Goal: Transaction & Acquisition: Purchase product/service

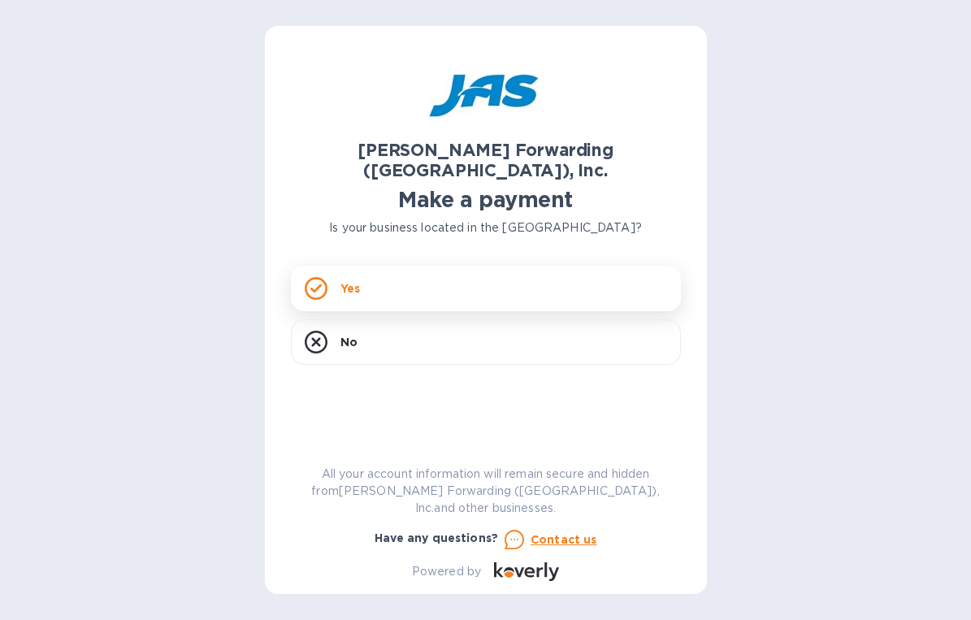
click at [325, 278] on rect at bounding box center [315, 288] width 20 height 20
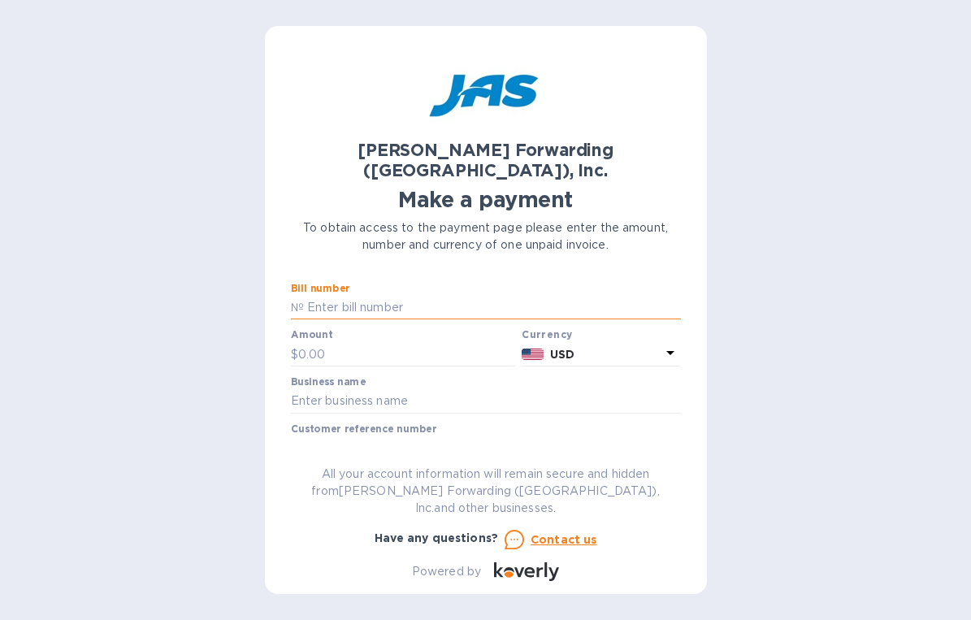
click at [330, 296] on input "text" at bounding box center [492, 308] width 377 height 24
type input "sdasd"
click at [316, 342] on input "text" at bounding box center [407, 354] width 218 height 24
type input "234"
click at [373, 389] on input "text" at bounding box center [486, 401] width 390 height 24
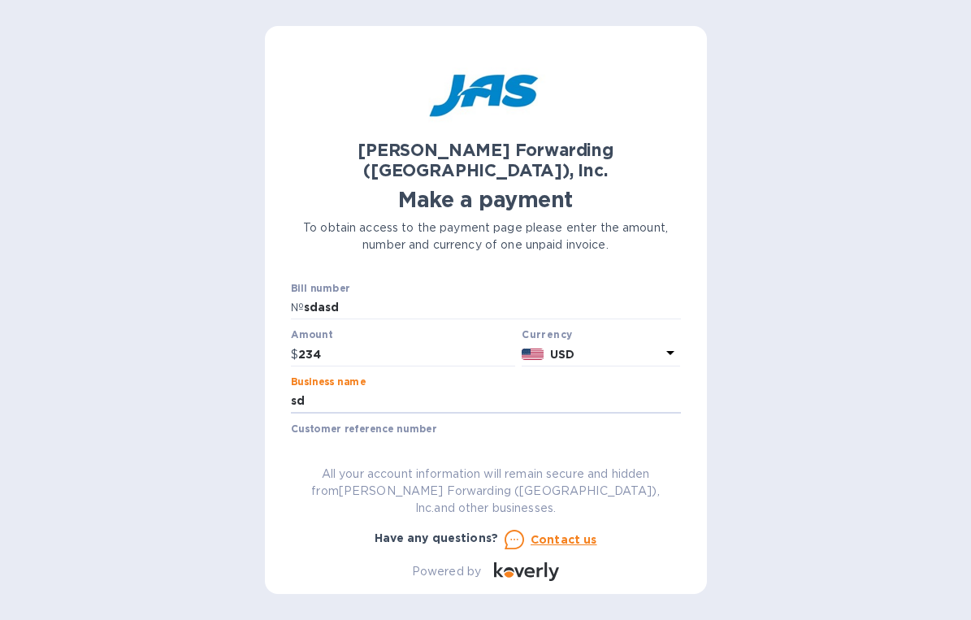
type input "sd"
click at [448, 436] on input "text" at bounding box center [486, 448] width 390 height 24
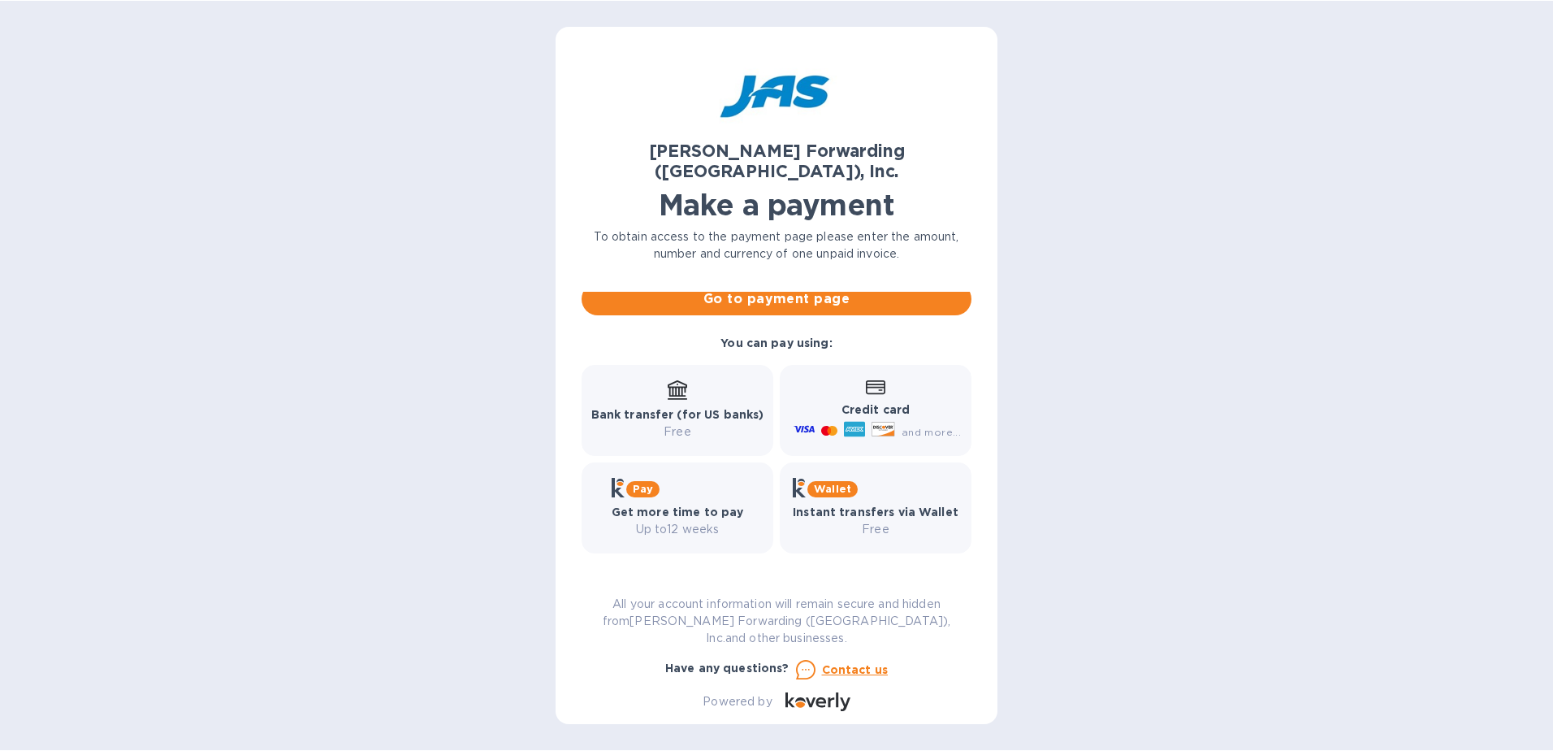
scroll to position [171, 0]
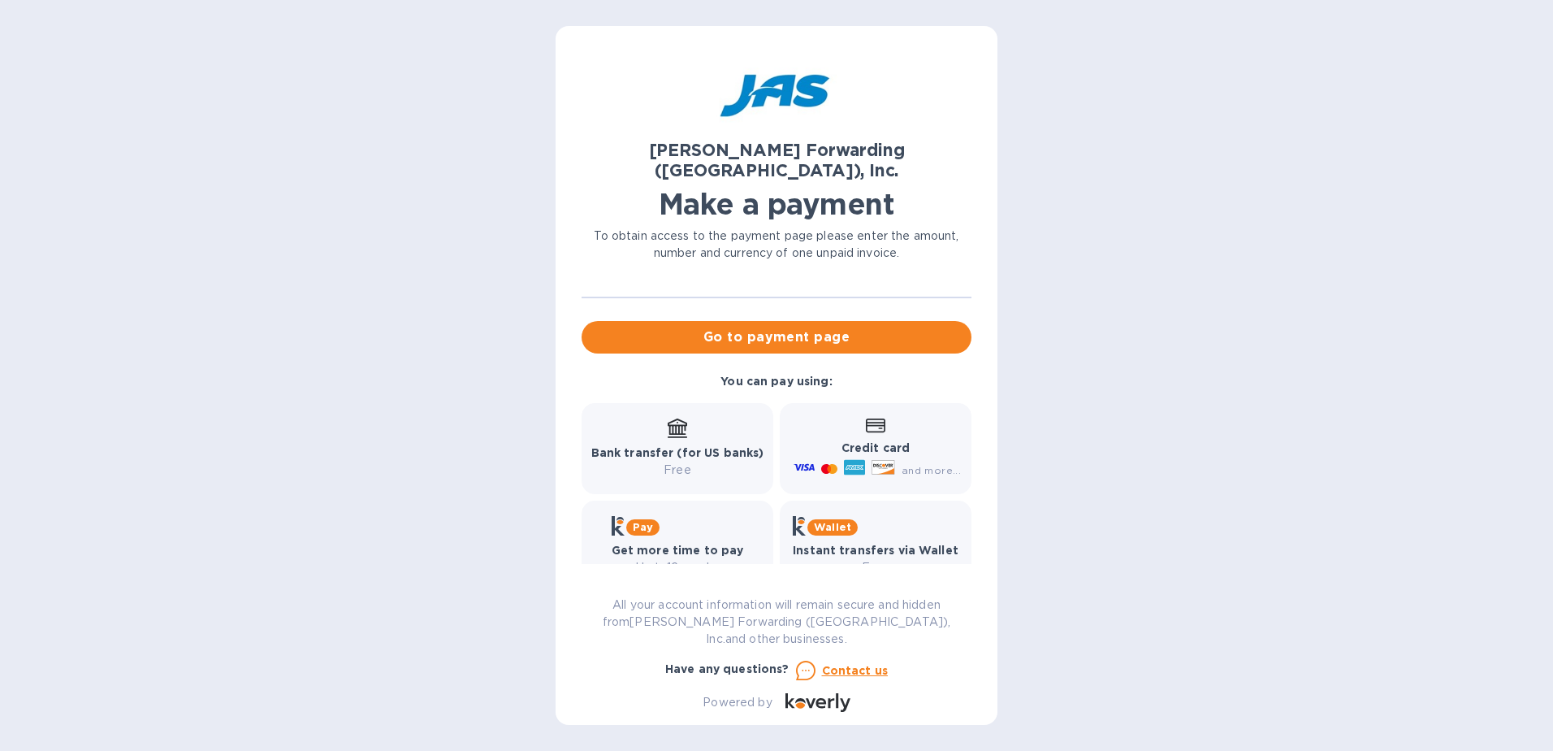
type input "sd"
click at [930, 464] on span "and more..." at bounding box center [931, 470] width 59 height 12
click at [869, 418] on icon at bounding box center [875, 425] width 19 height 15
click at [844, 460] on icon at bounding box center [854, 467] width 21 height 15
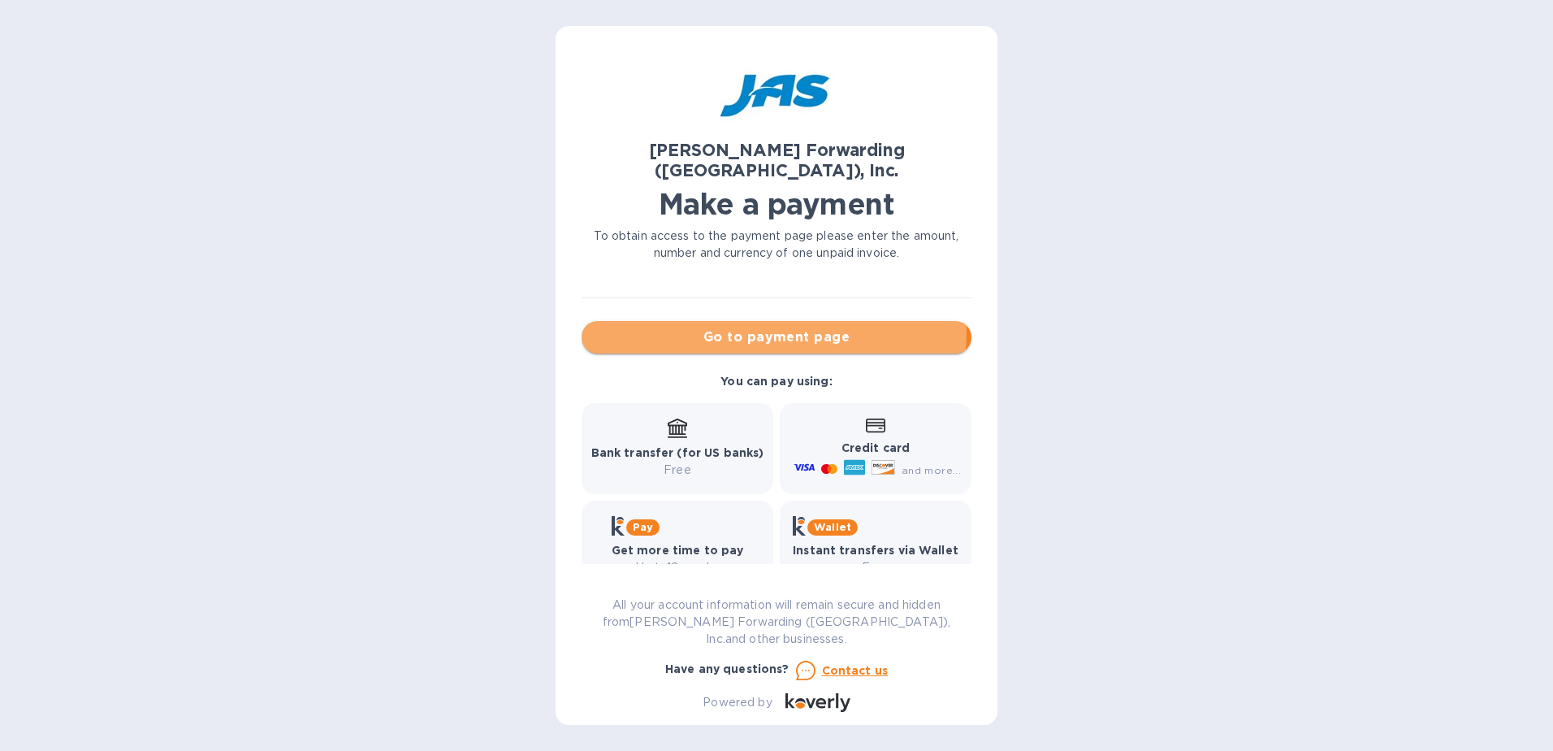
click at [756, 327] on span "Go to payment page" at bounding box center [777, 336] width 364 height 19
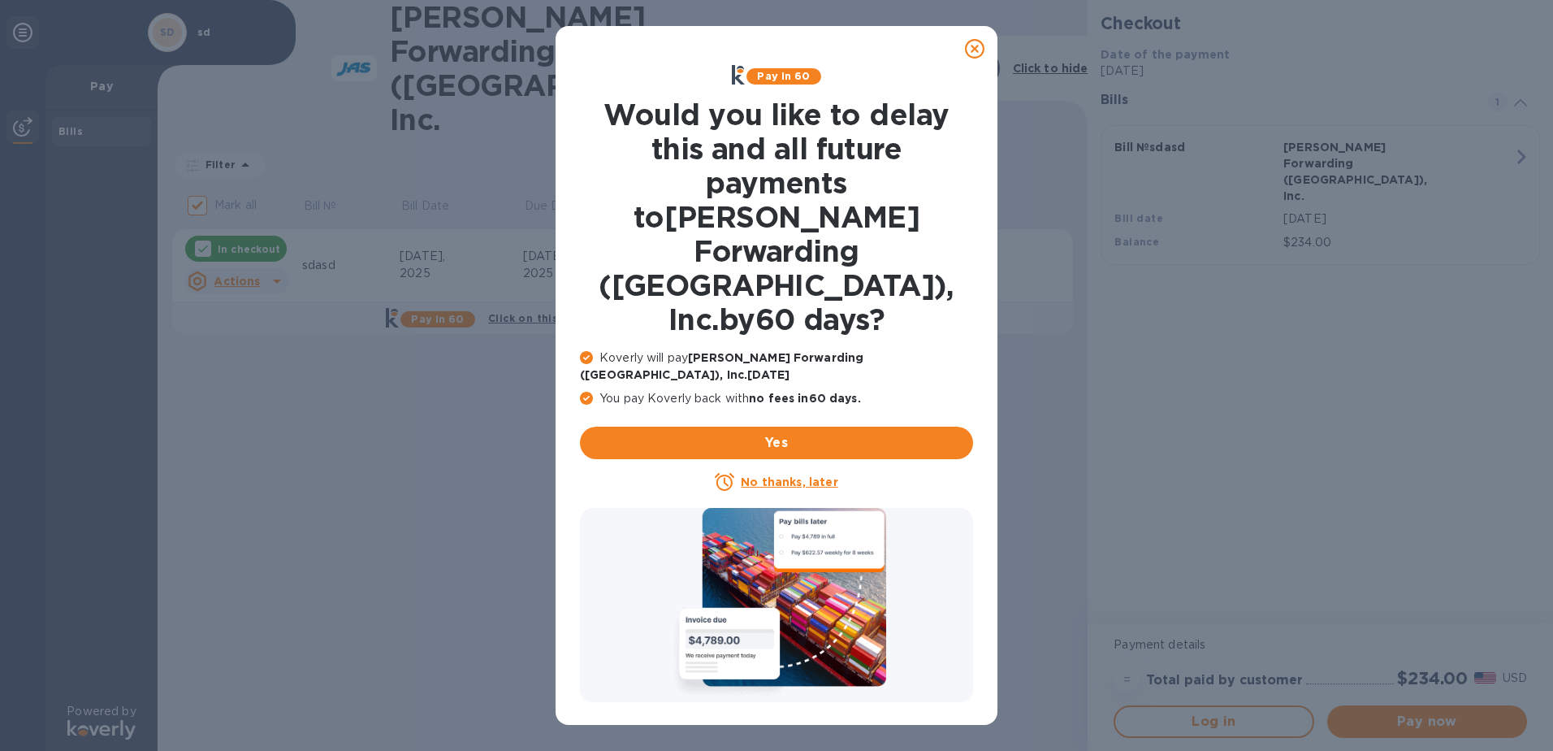
click at [791, 475] on u "No thanks, later" at bounding box center [789, 481] width 97 height 13
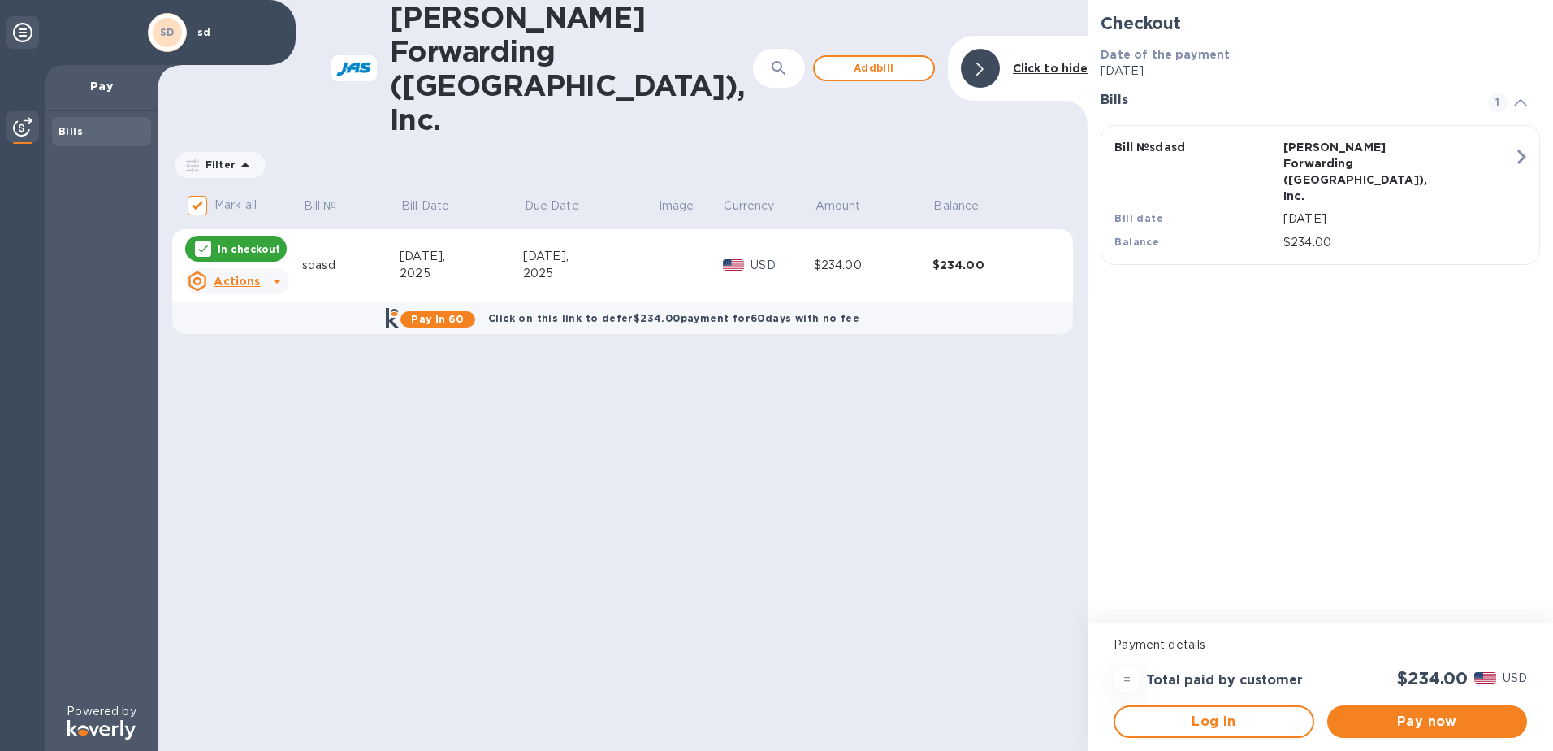
click at [279, 271] on icon at bounding box center [276, 280] width 19 height 19
click at [367, 350] on div at bounding box center [776, 375] width 1553 height 751
click at [1402, 720] on span "Pay now" at bounding box center [1428, 721] width 174 height 19
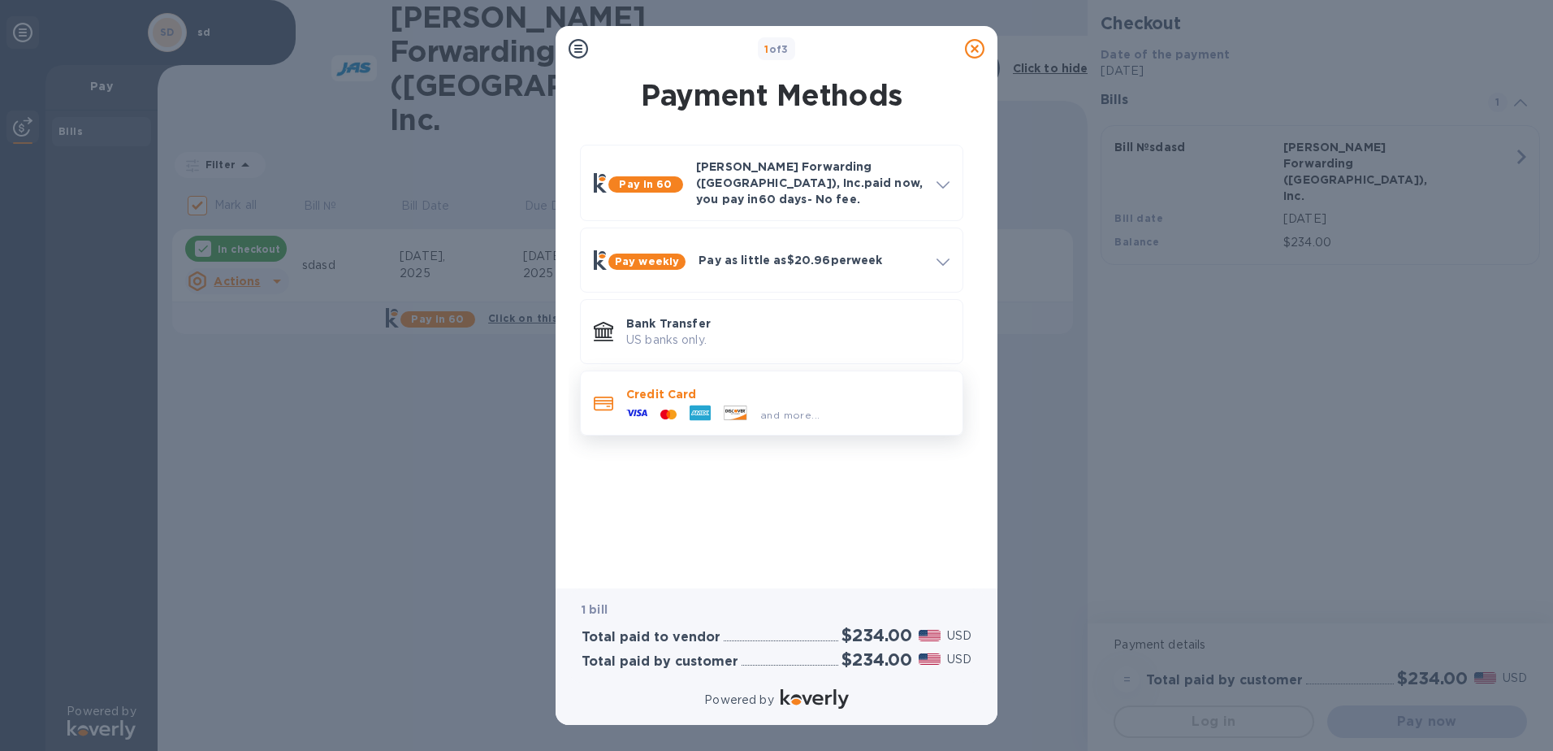
click at [794, 409] on span "and more..." at bounding box center [789, 415] width 59 height 12
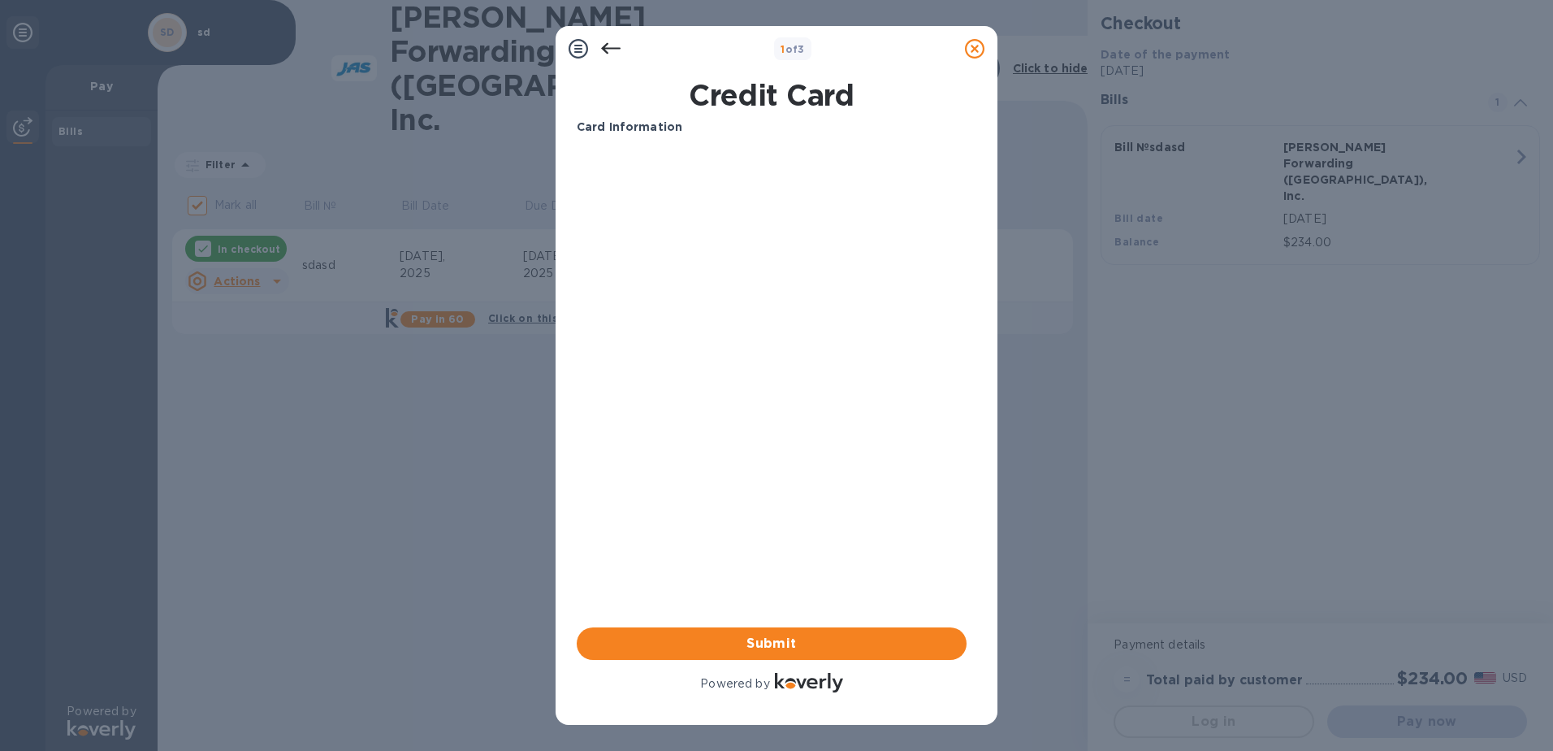
click at [608, 47] on icon at bounding box center [610, 48] width 19 height 19
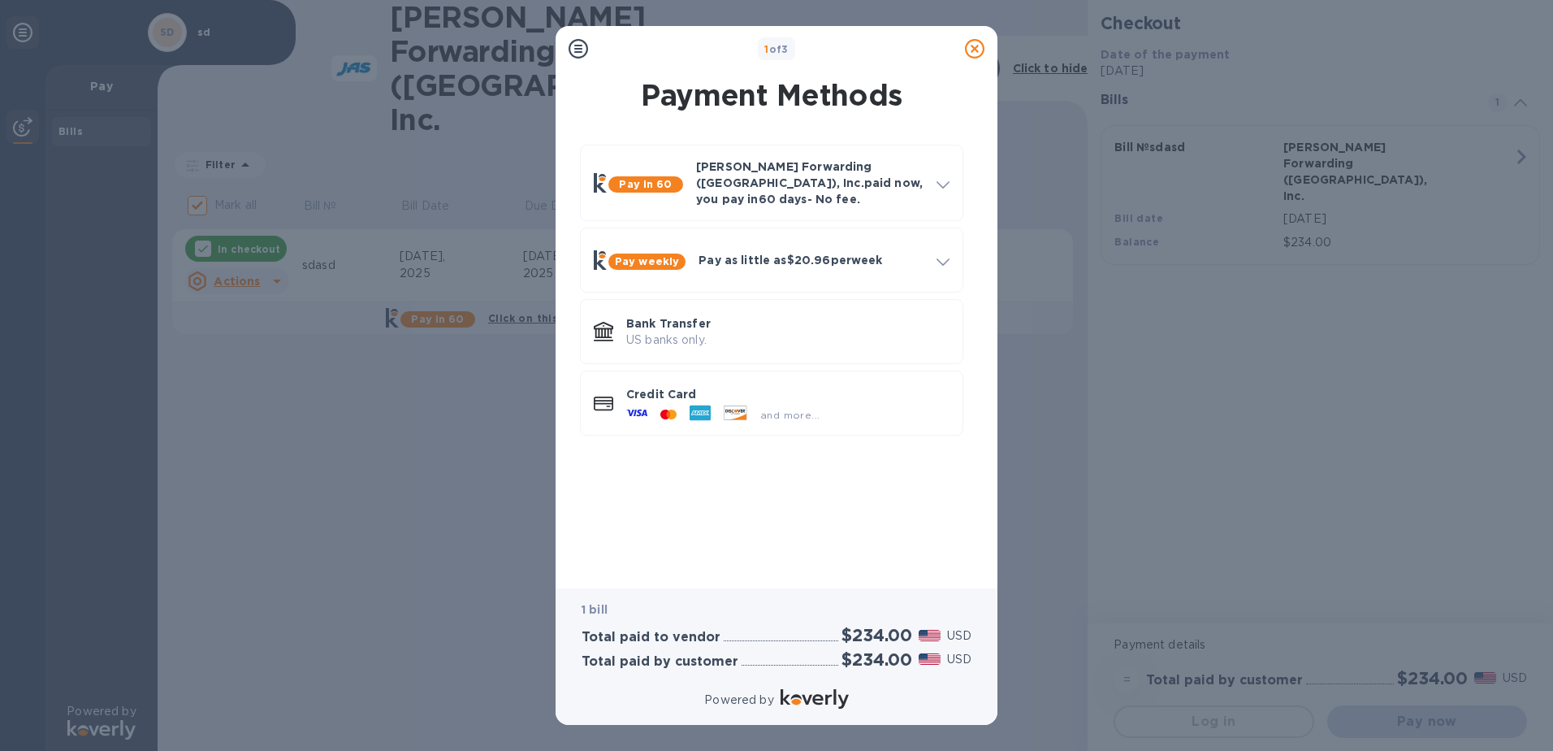
click at [580, 44] on icon at bounding box center [578, 48] width 19 height 19
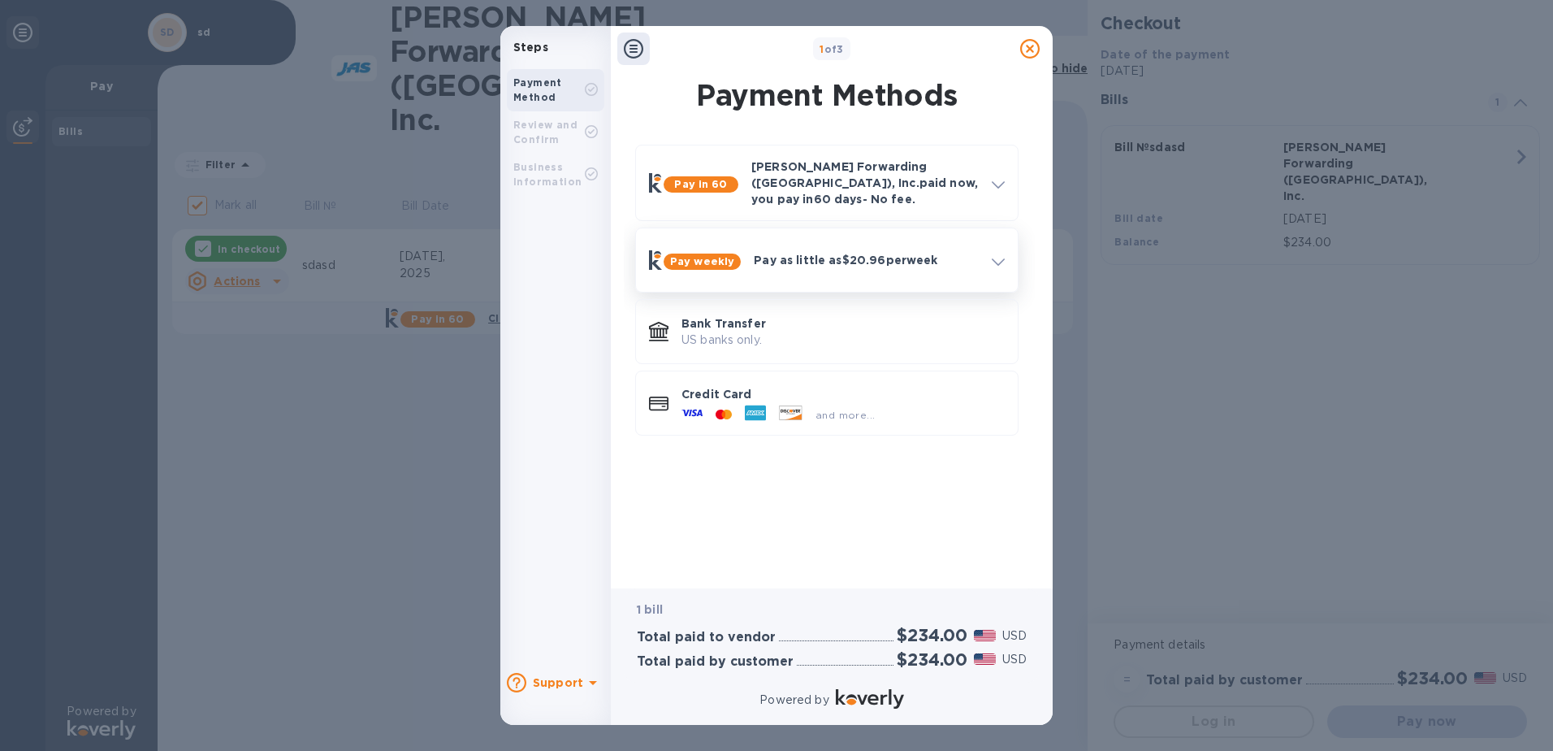
click at [991, 249] on div at bounding box center [999, 259] width 26 height 29
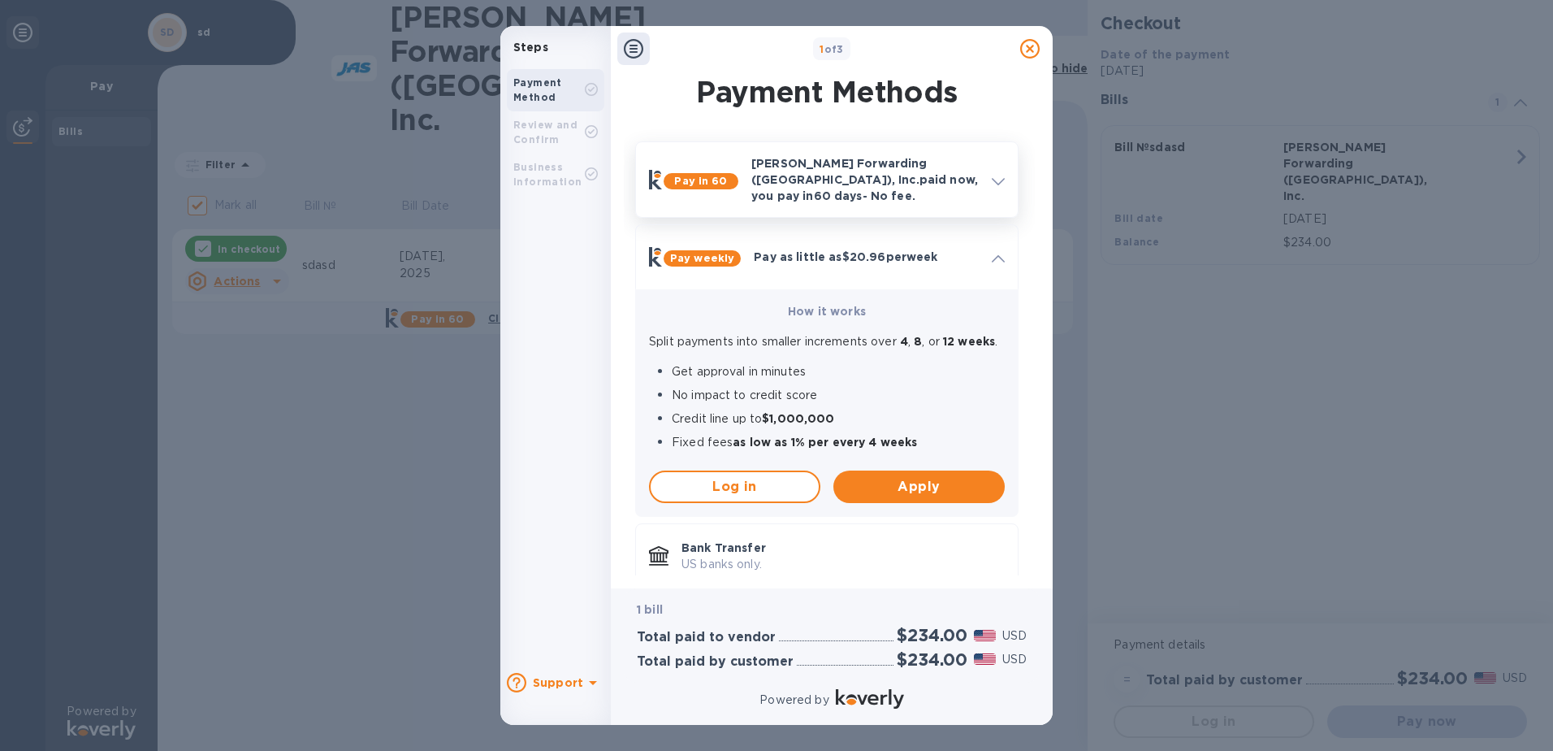
click at [992, 180] on span at bounding box center [998, 179] width 13 height 15
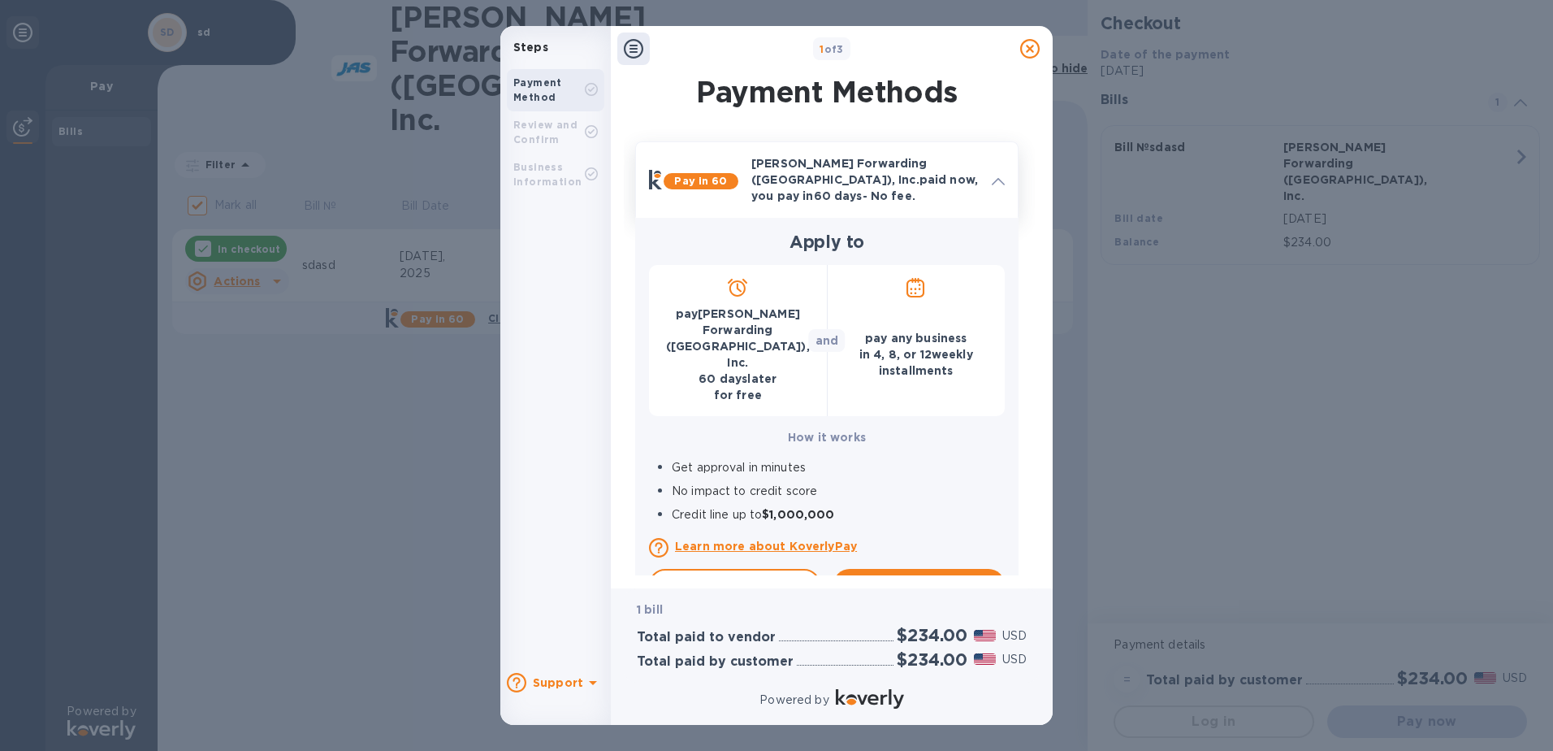
click at [767, 538] on p "Learn more about KoverlyPay" at bounding box center [840, 546] width 330 height 16
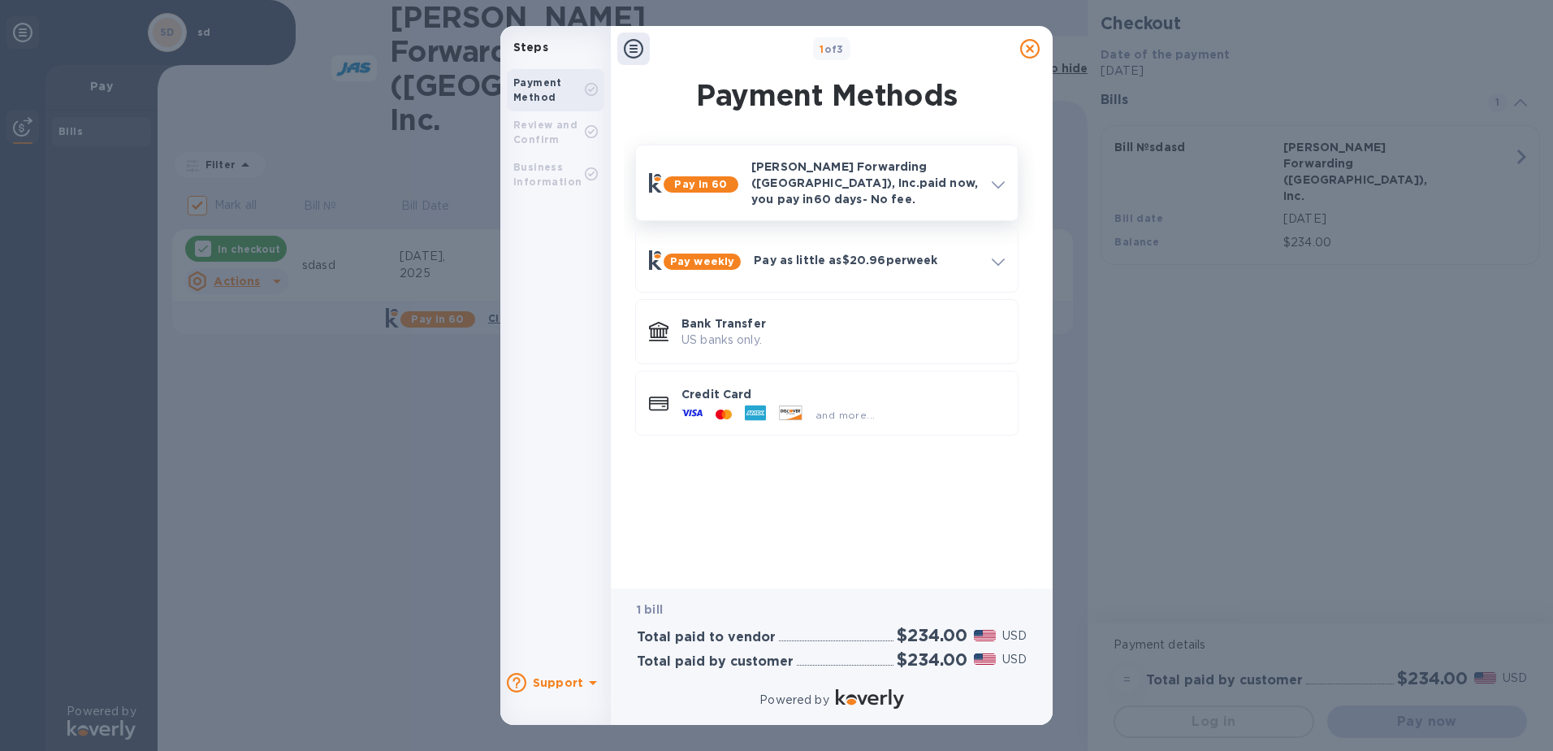
click at [574, 682] on b "Support" at bounding box center [558, 682] width 50 height 13
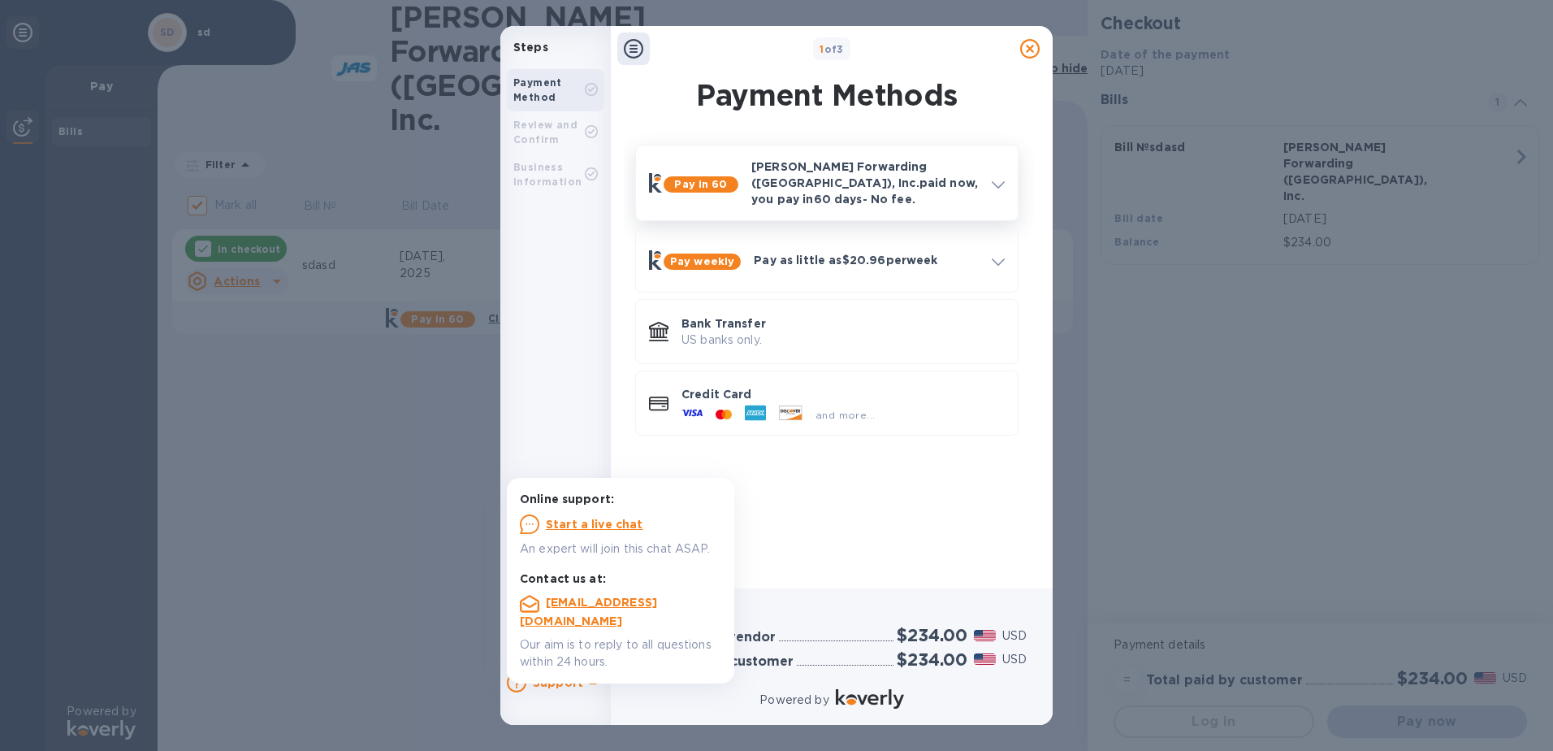
click at [591, 523] on u "Start a live chat" at bounding box center [594, 524] width 97 height 13
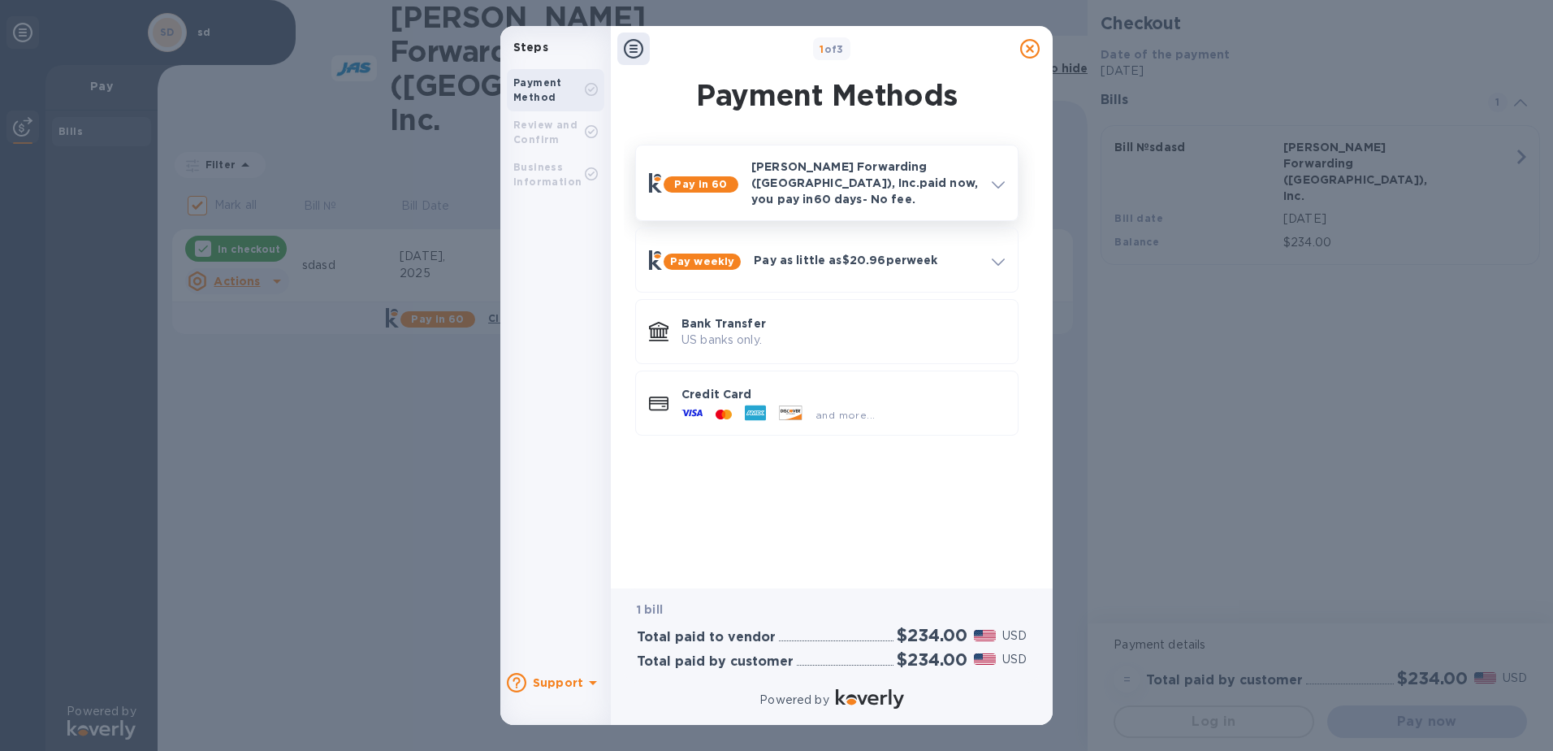
click at [630, 50] on icon at bounding box center [633, 48] width 19 height 19
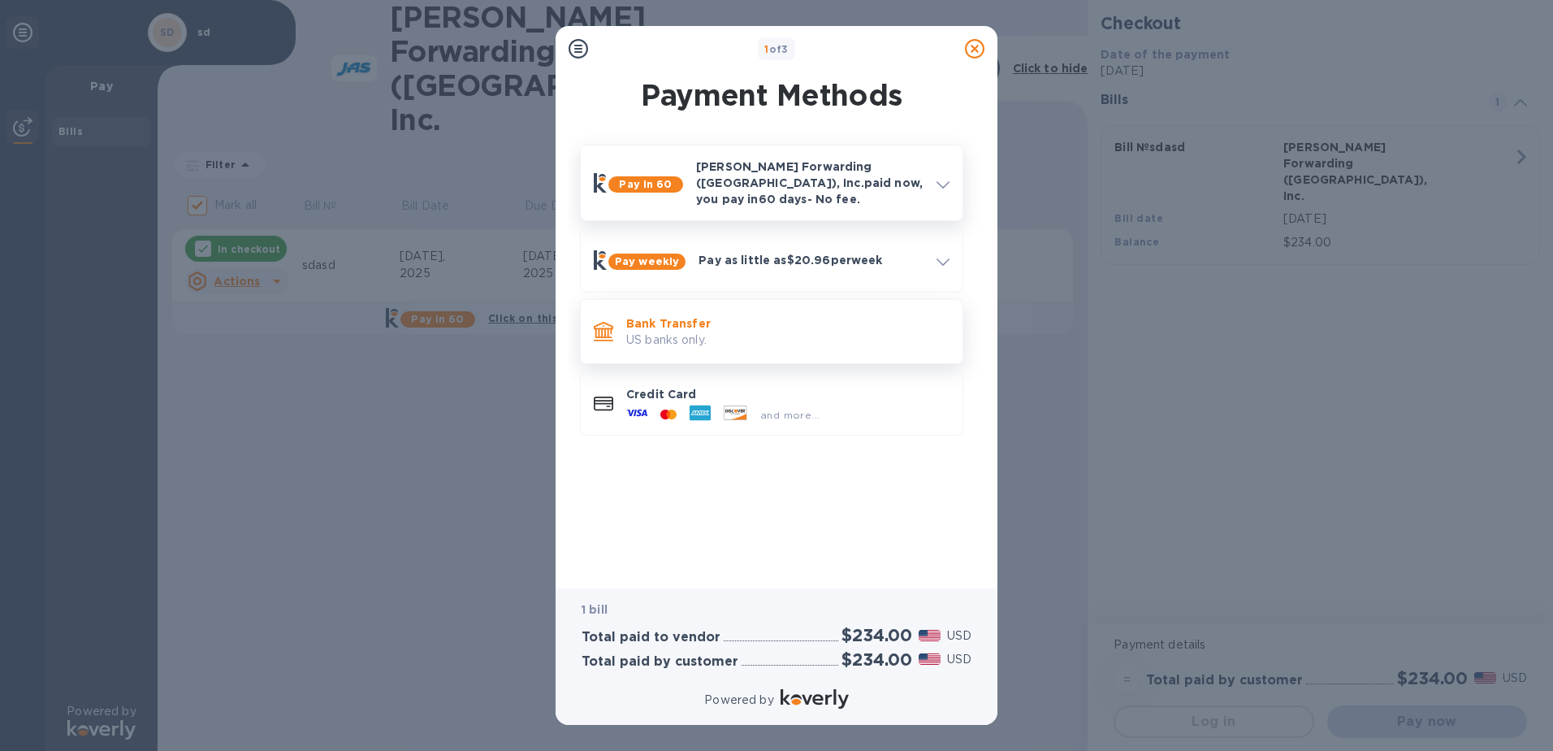
click at [752, 331] on p "US banks only." at bounding box center [787, 339] width 323 height 17
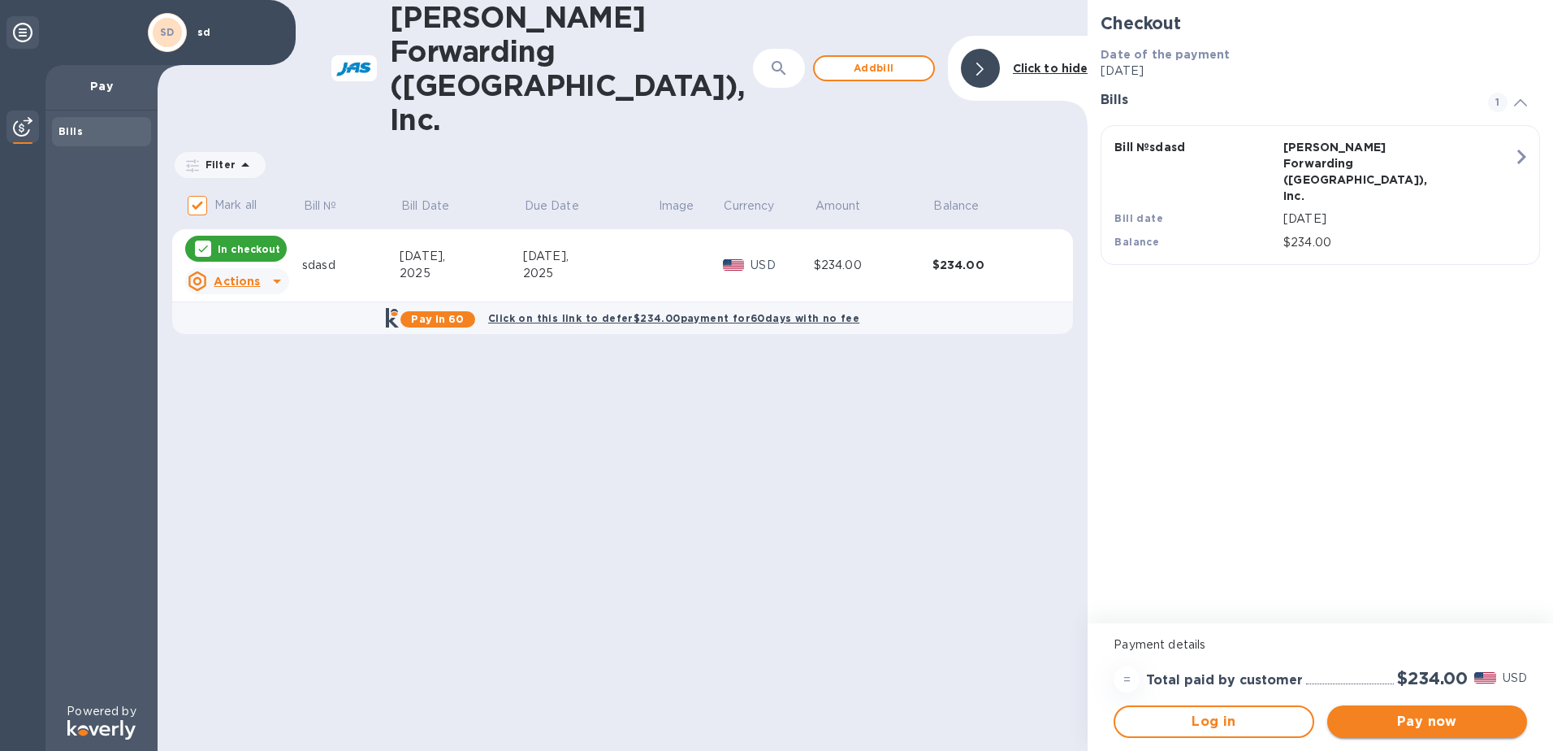
click at [1417, 712] on span "Pay now" at bounding box center [1428, 721] width 174 height 19
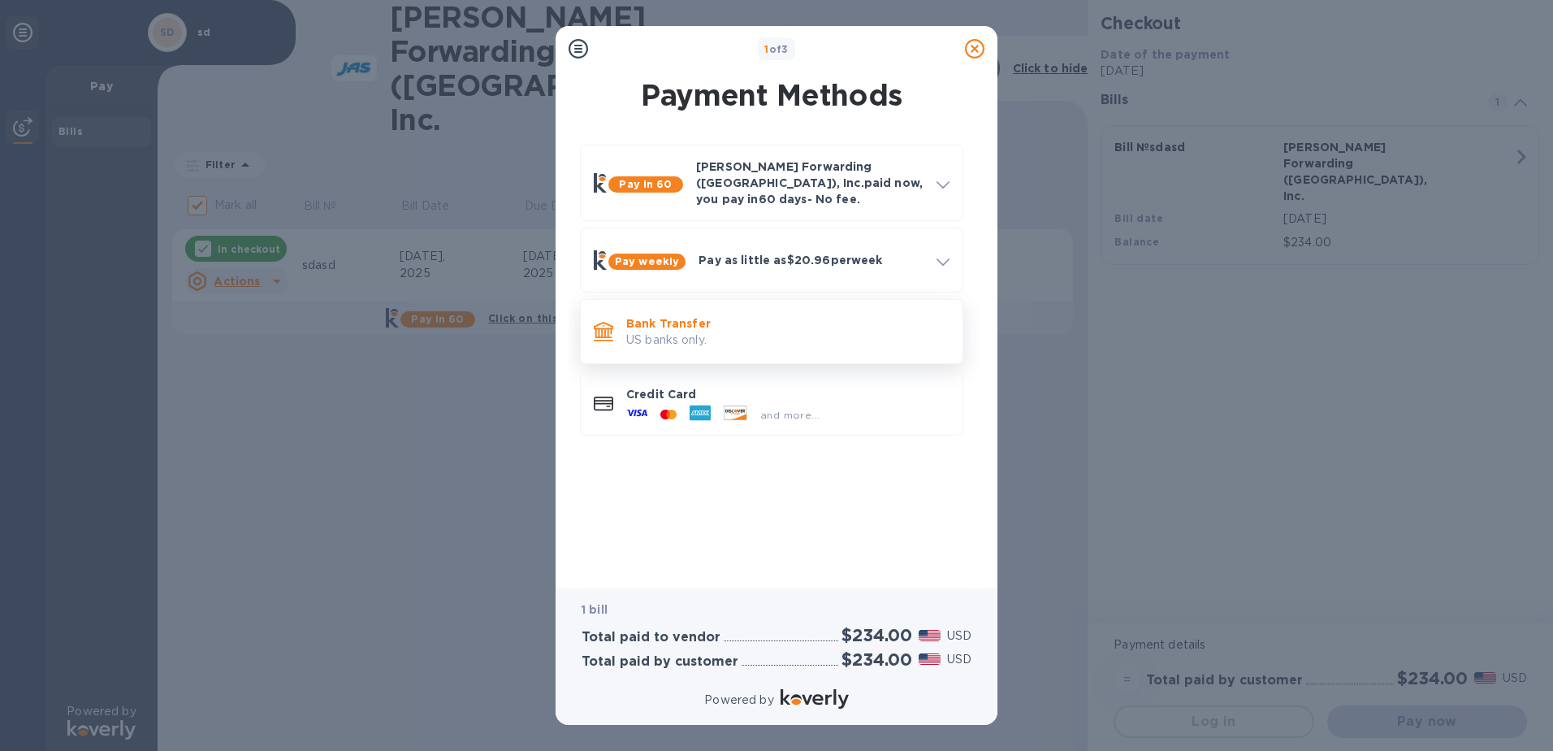
click at [657, 317] on p "Bank Transfer" at bounding box center [787, 323] width 323 height 16
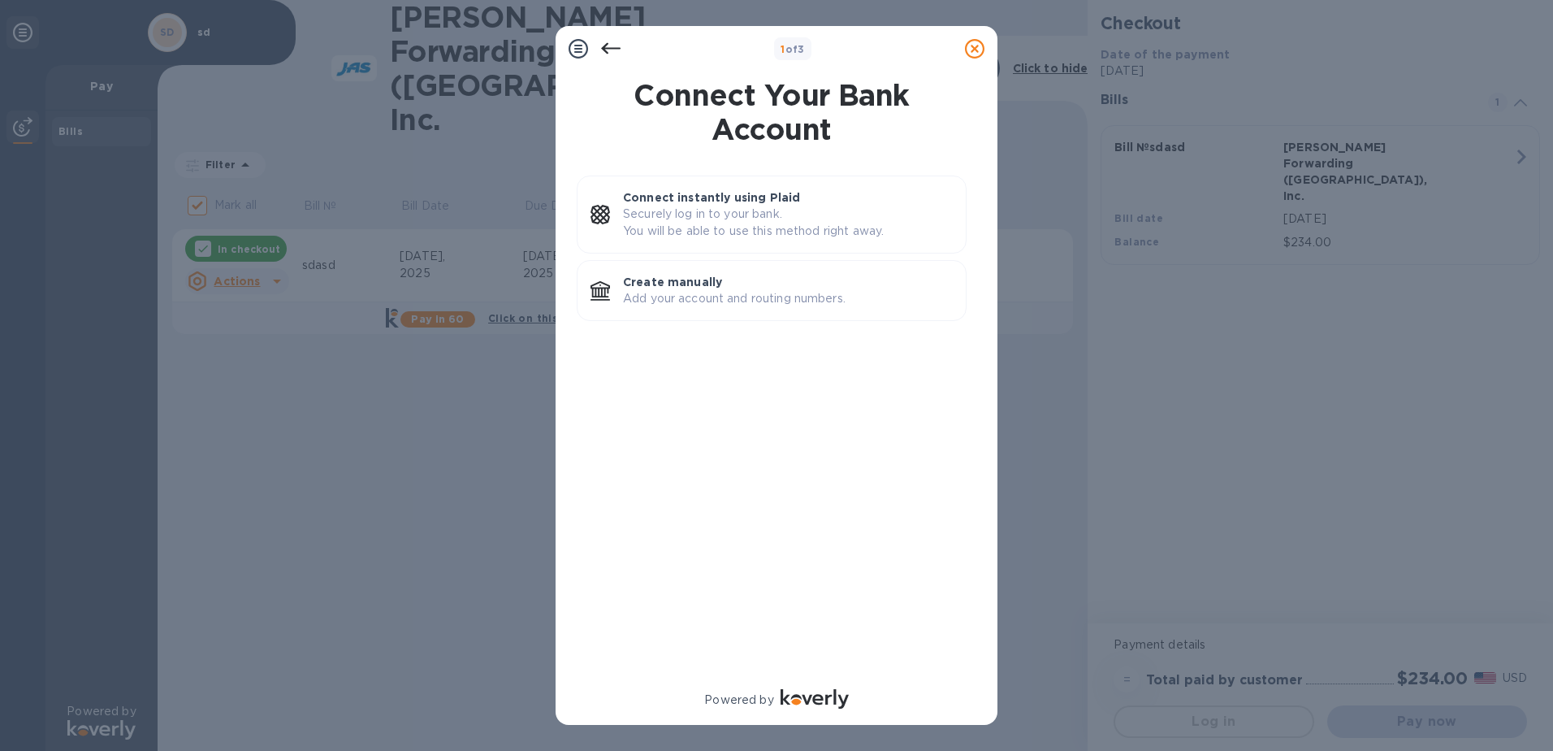
click at [613, 39] on icon at bounding box center [610, 48] width 19 height 19
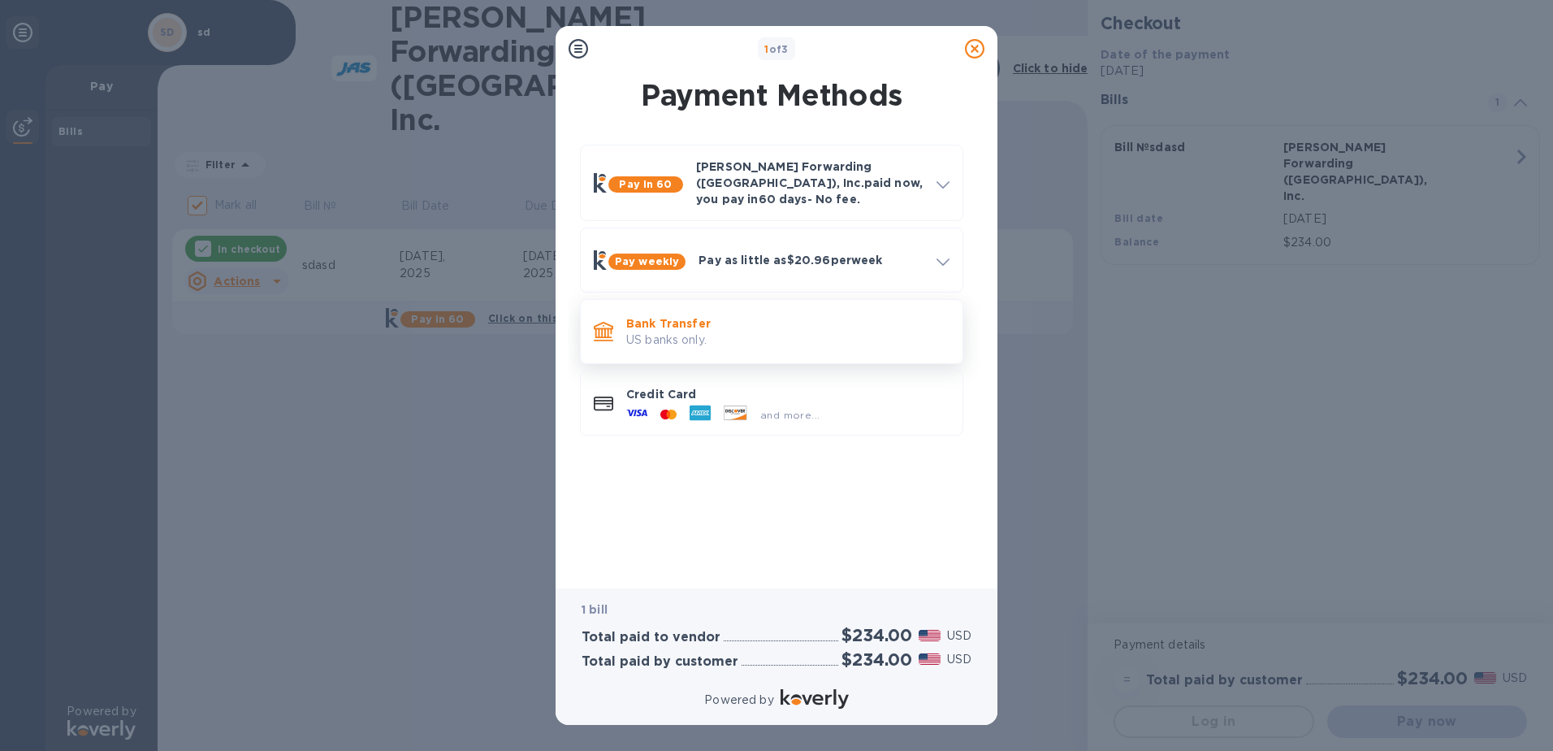
click at [648, 335] on p "US banks only." at bounding box center [787, 339] width 323 height 17
